Goal: Task Accomplishment & Management: Use online tool/utility

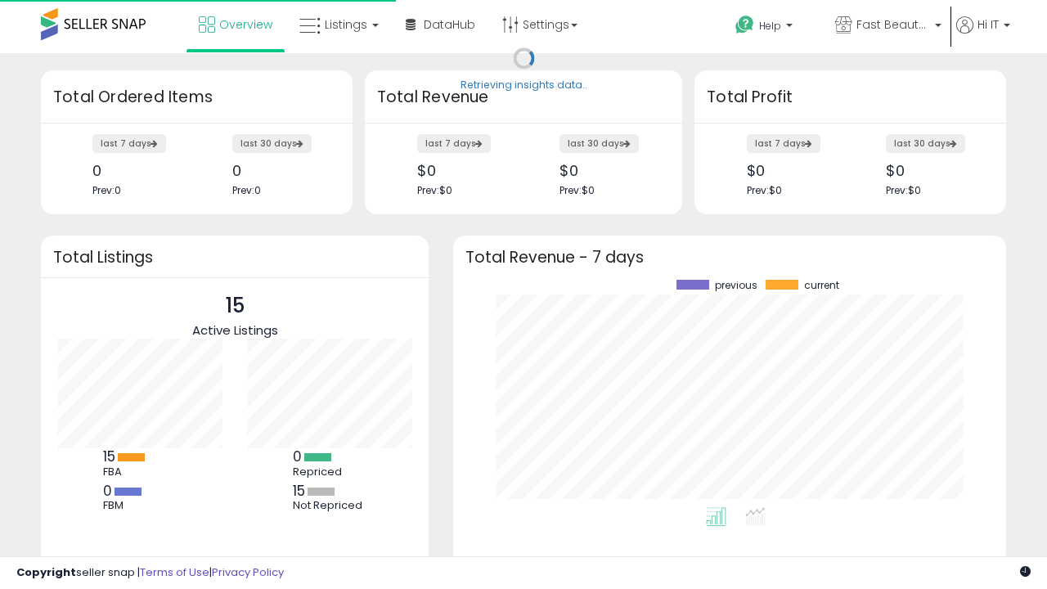
scroll to position [227, 520]
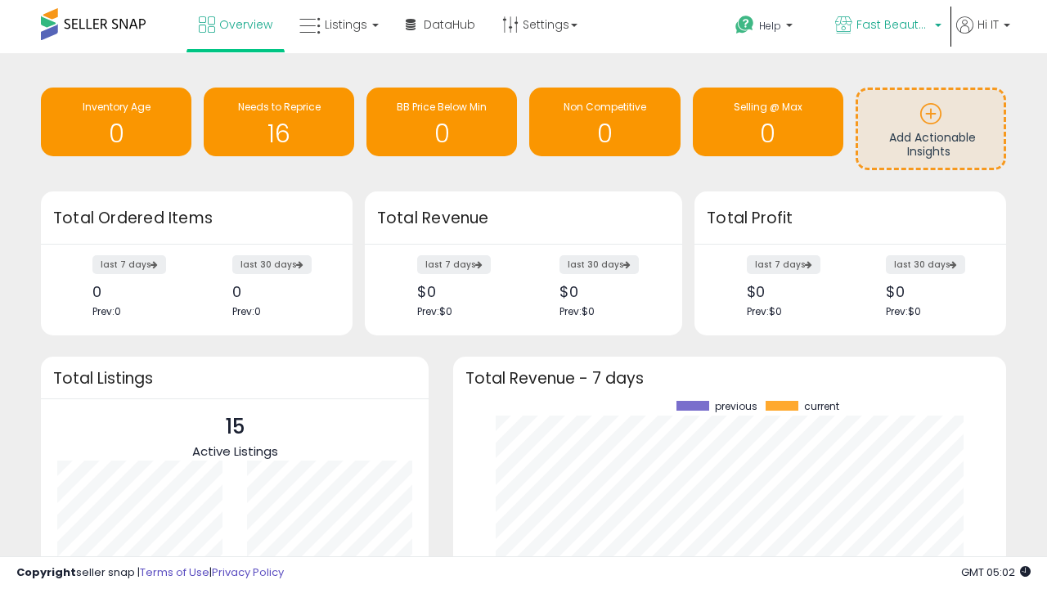
click at [887, 26] on span "Fast Beauty ([GEOGRAPHIC_DATA])" at bounding box center [894, 24] width 74 height 16
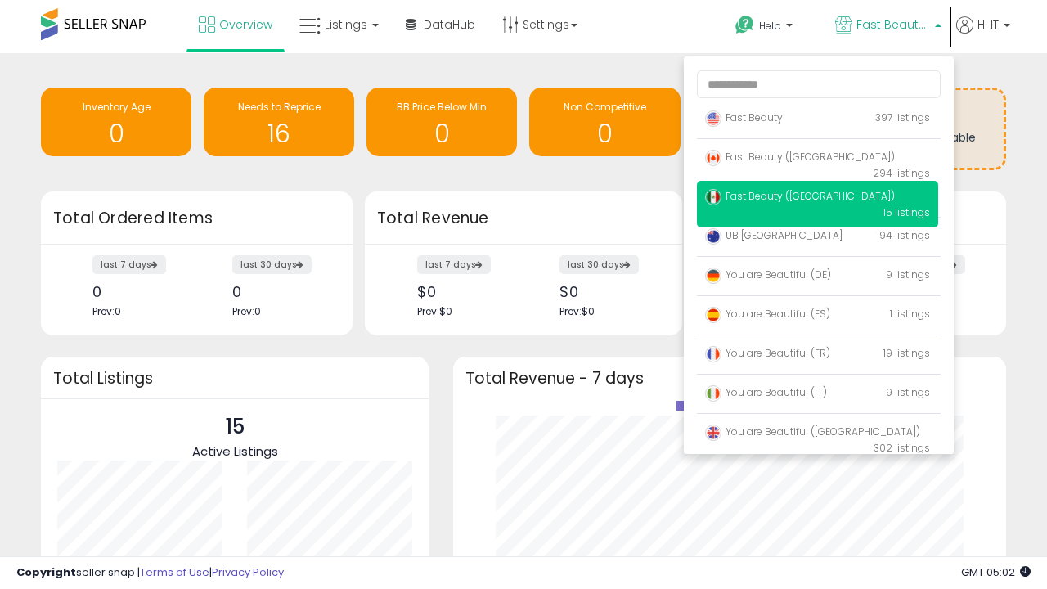
click at [818, 120] on p "Fast Beauty 397 listings" at bounding box center [817, 118] width 241 height 33
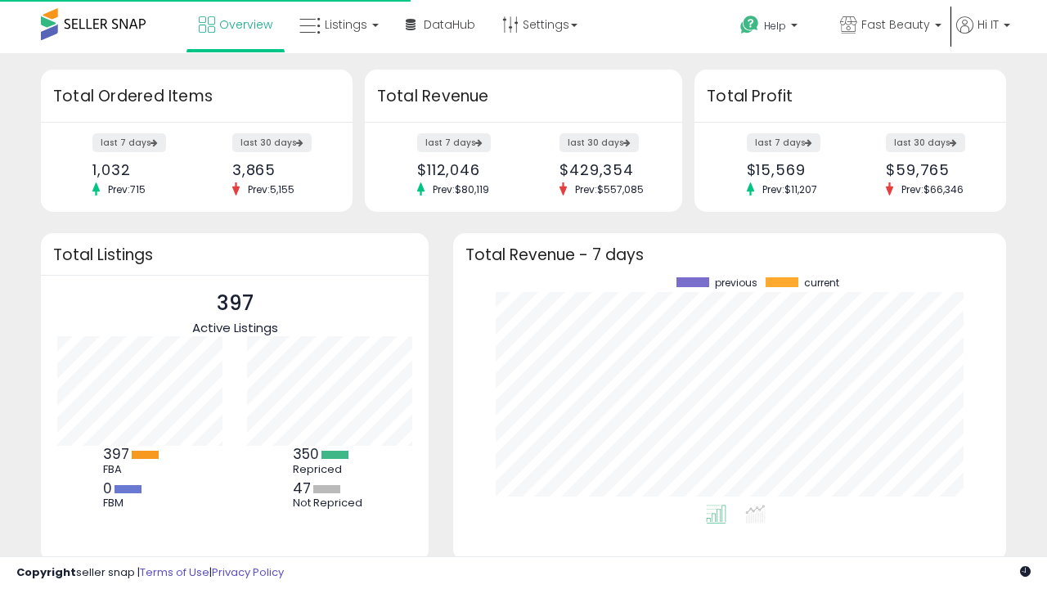
scroll to position [227, 520]
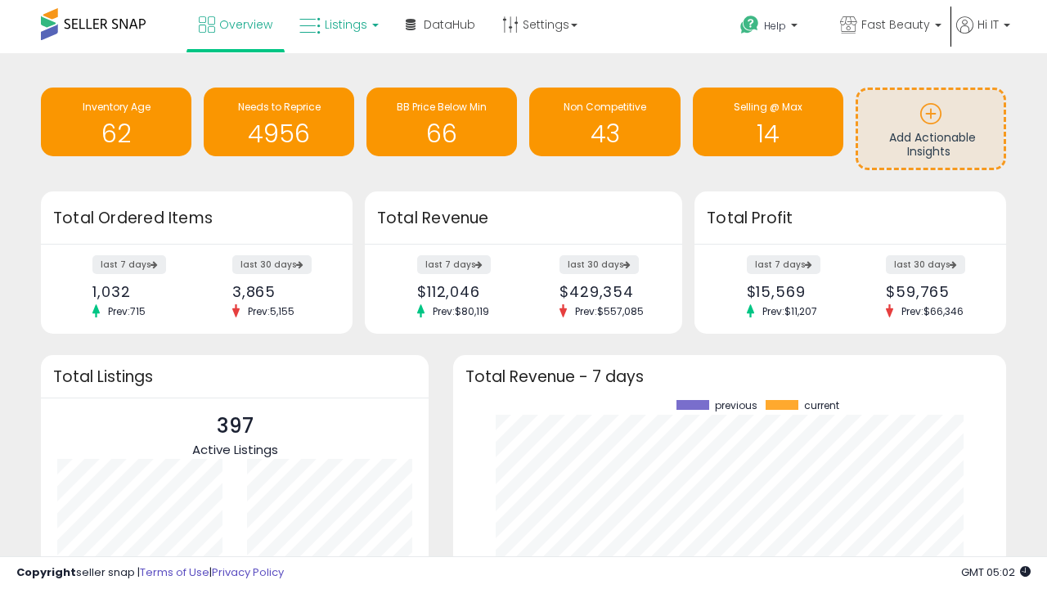
click at [337, 25] on span "Listings" at bounding box center [346, 24] width 43 height 16
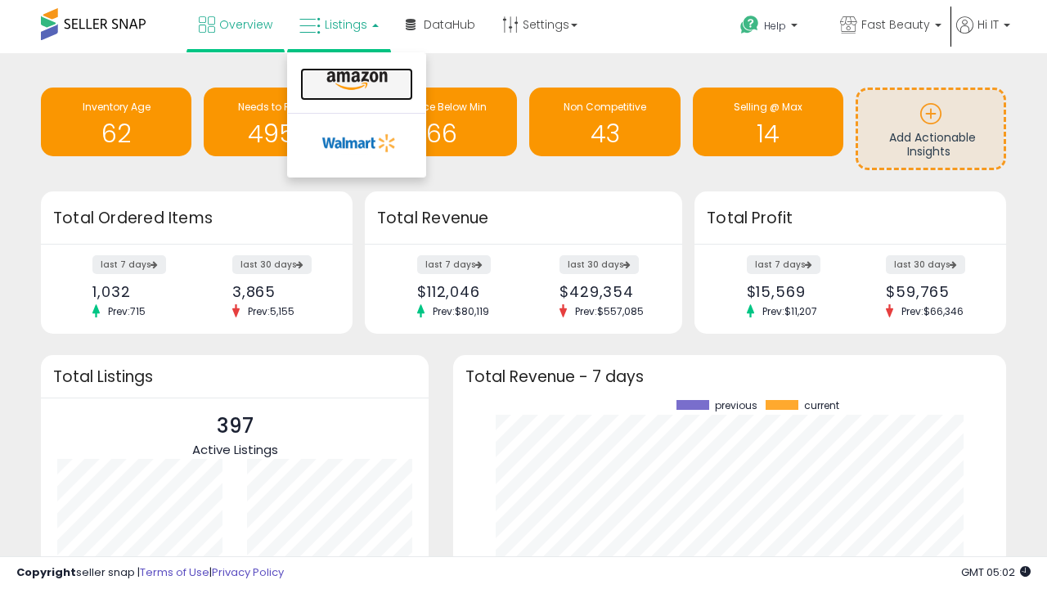
click at [355, 81] on icon at bounding box center [357, 80] width 71 height 21
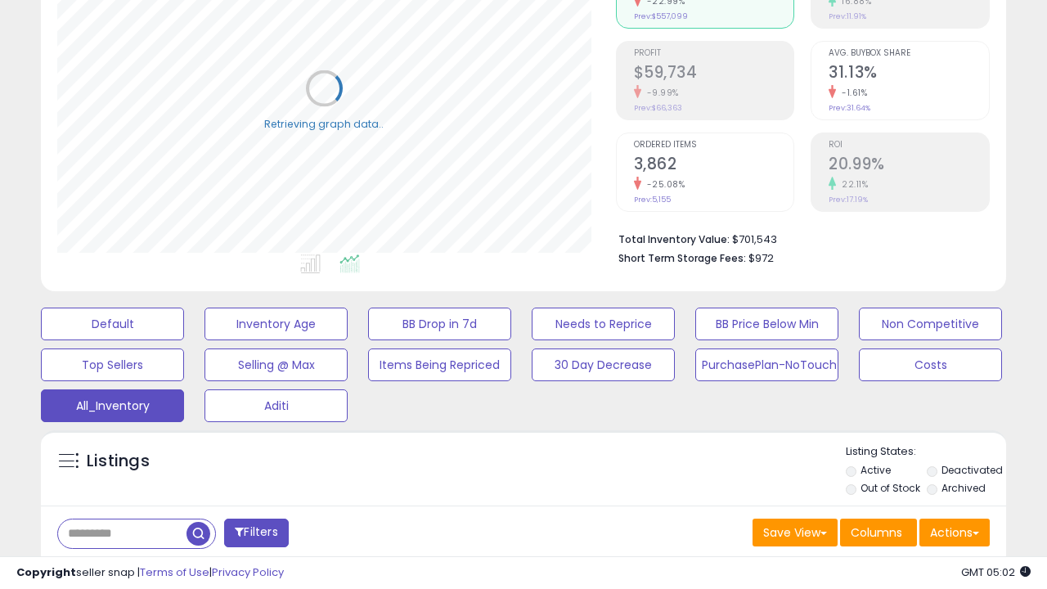
scroll to position [489, 0]
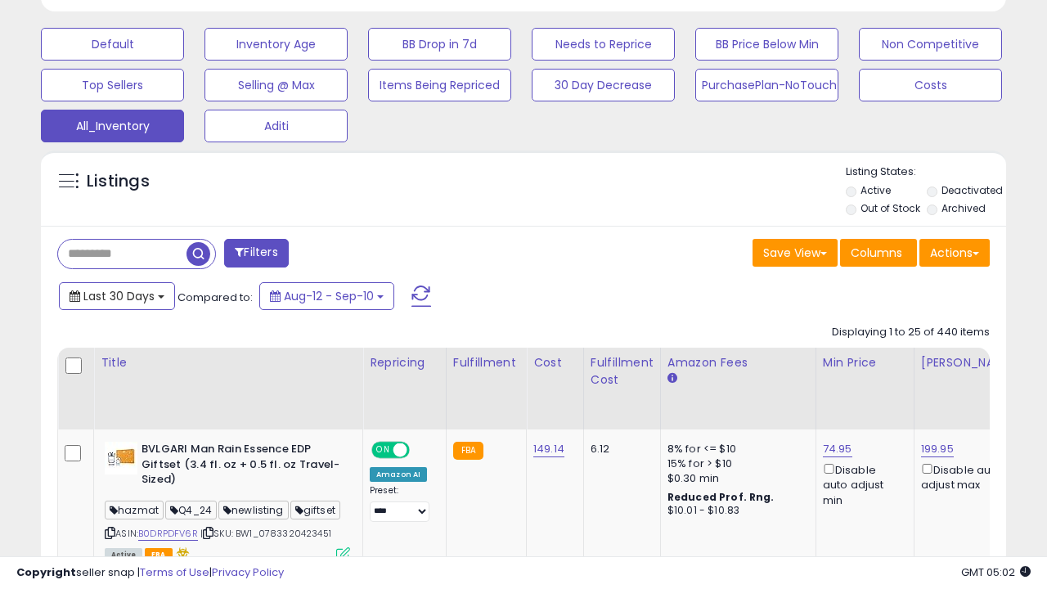
click at [116, 295] on span "Last 30 Days" at bounding box center [118, 296] width 71 height 16
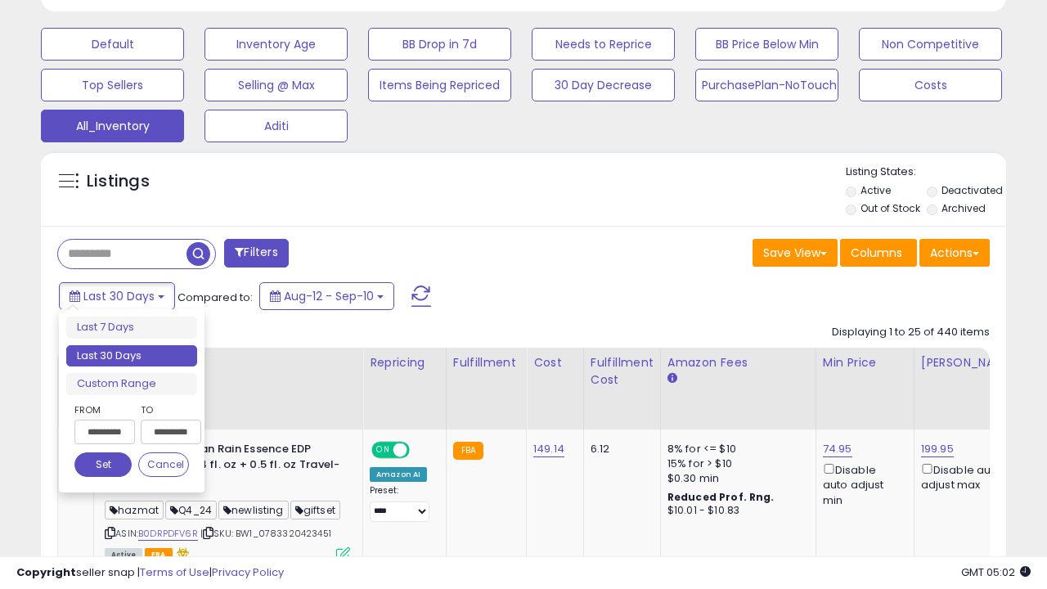
click at [132, 356] on li "Last 30 Days" at bounding box center [131, 356] width 131 height 22
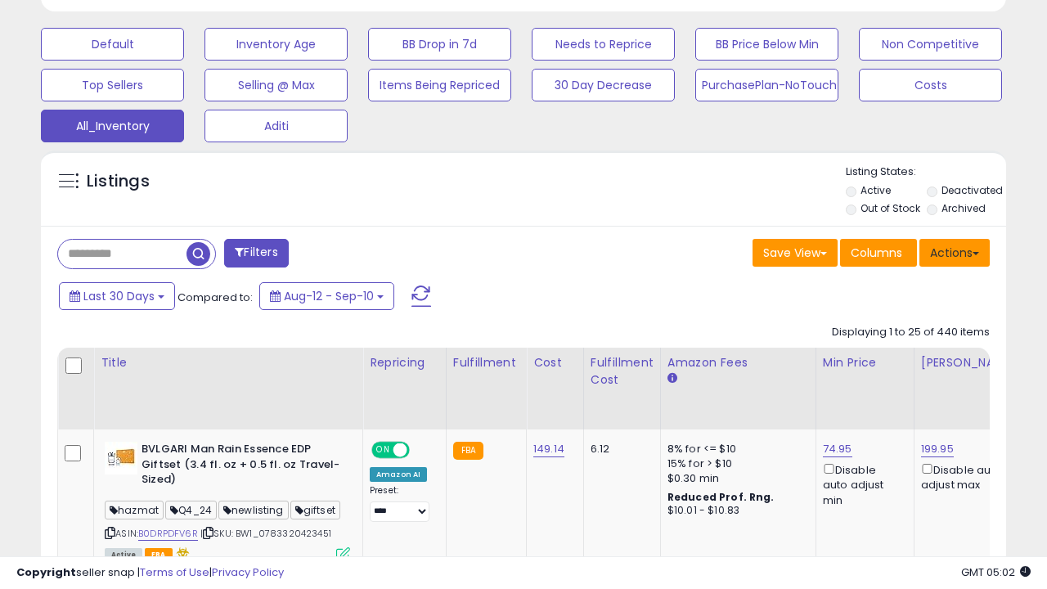
click at [955, 251] on button "Actions" at bounding box center [955, 253] width 70 height 28
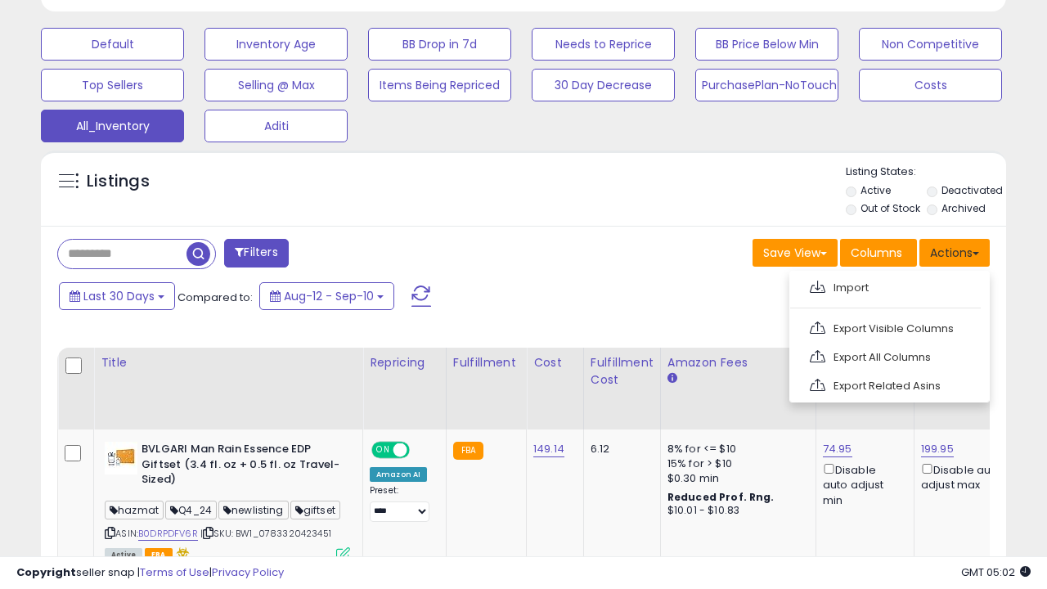
scroll to position [336, 558]
click at [888, 355] on link "Export All Columns" at bounding box center [888, 357] width 179 height 25
